Goal: Transaction & Acquisition: Book appointment/travel/reservation

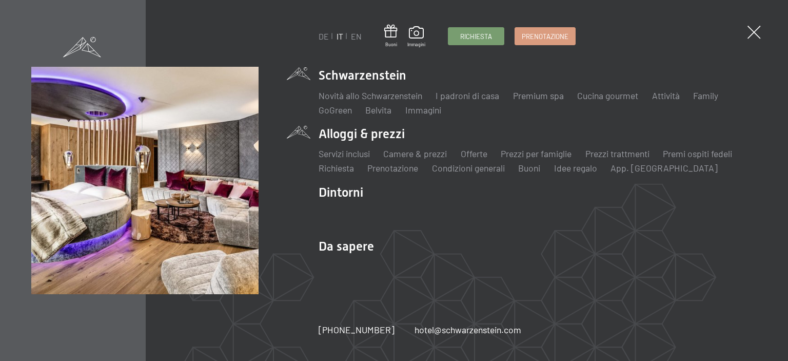
click at [376, 134] on li "Alloggi & prezzi Servizi inclusi Camere & prezzi Lista Offerte Lista Prezzi per…" at bounding box center [538, 149] width 438 height 49
click at [474, 151] on link "Offerte" at bounding box center [474, 153] width 27 height 11
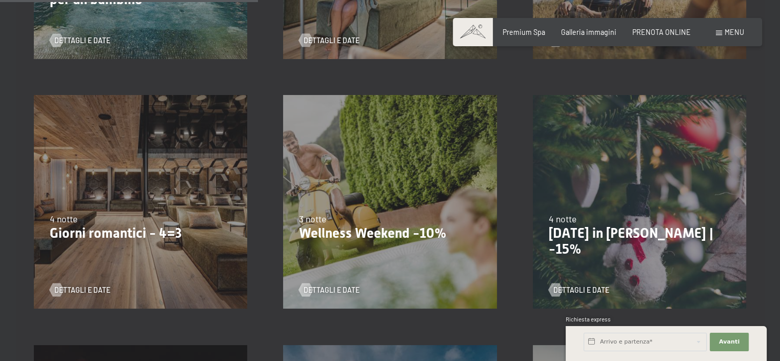
scroll to position [682, 0]
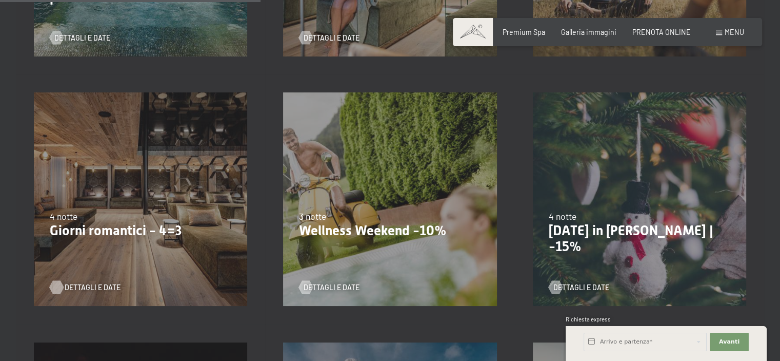
click at [94, 287] on span "Dettagli e Date" at bounding box center [93, 287] width 56 height 10
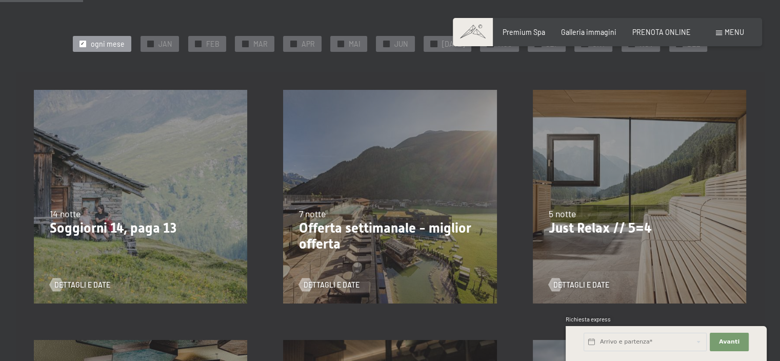
scroll to position [217, 0]
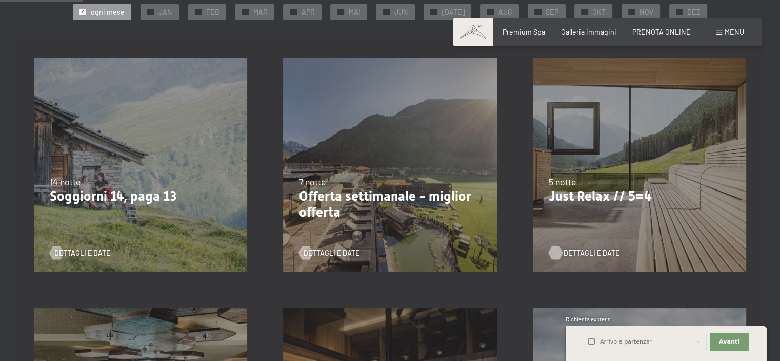
click at [559, 253] on div at bounding box center [556, 252] width 8 height 13
click at [629, 12] on div "✓ NOV" at bounding box center [641, 11] width 38 height 15
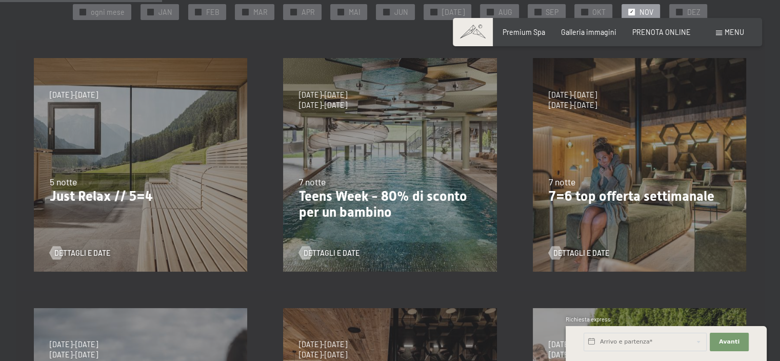
scroll to position [238, 0]
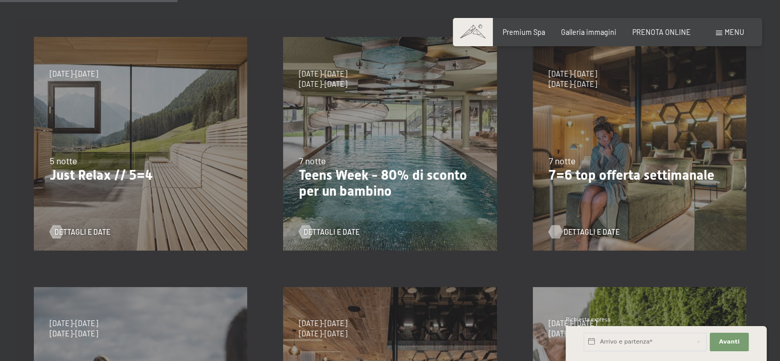
click at [558, 231] on div at bounding box center [556, 231] width 8 height 13
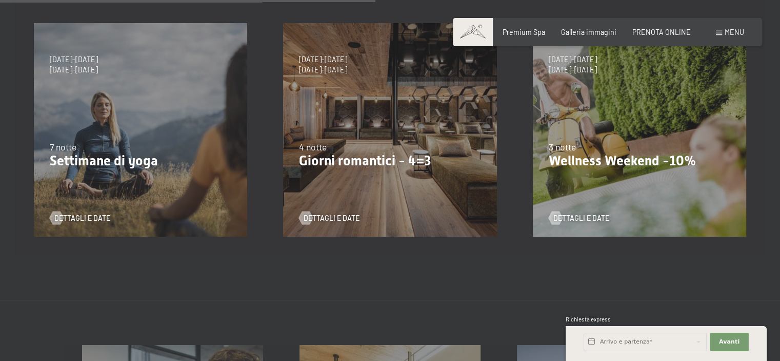
scroll to position [503, 0]
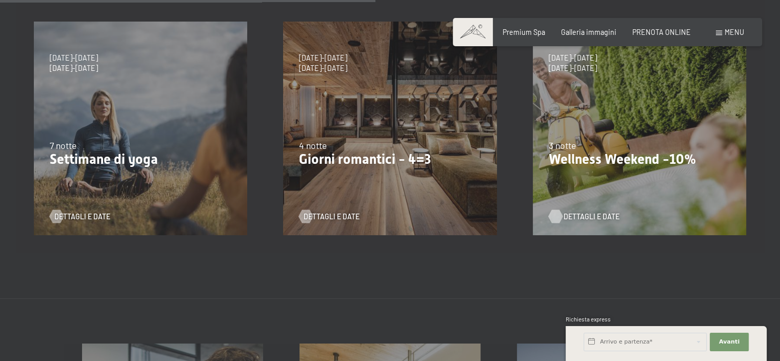
click at [557, 218] on div at bounding box center [556, 215] width 8 height 13
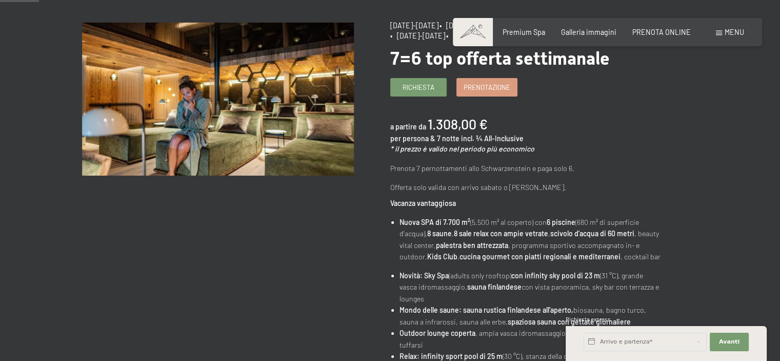
scroll to position [53, 0]
